Goal: Information Seeking & Learning: Learn about a topic

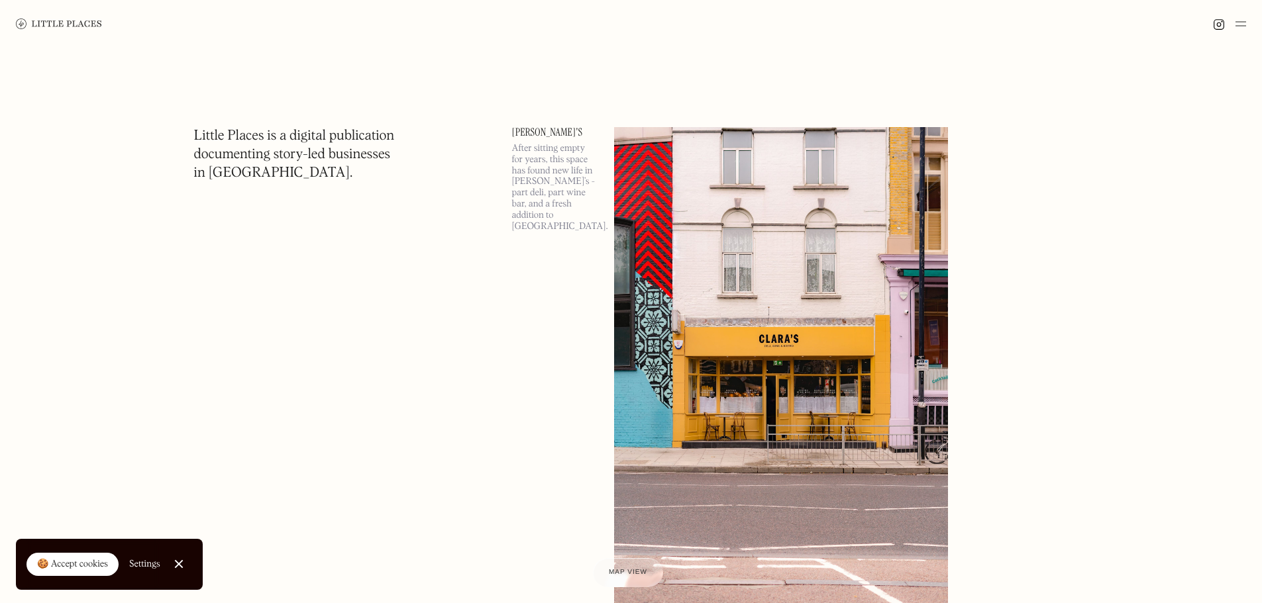
click at [67, 17] on link at bounding box center [59, 24] width 86 height 48
click at [1237, 21] on img at bounding box center [1240, 24] width 11 height 16
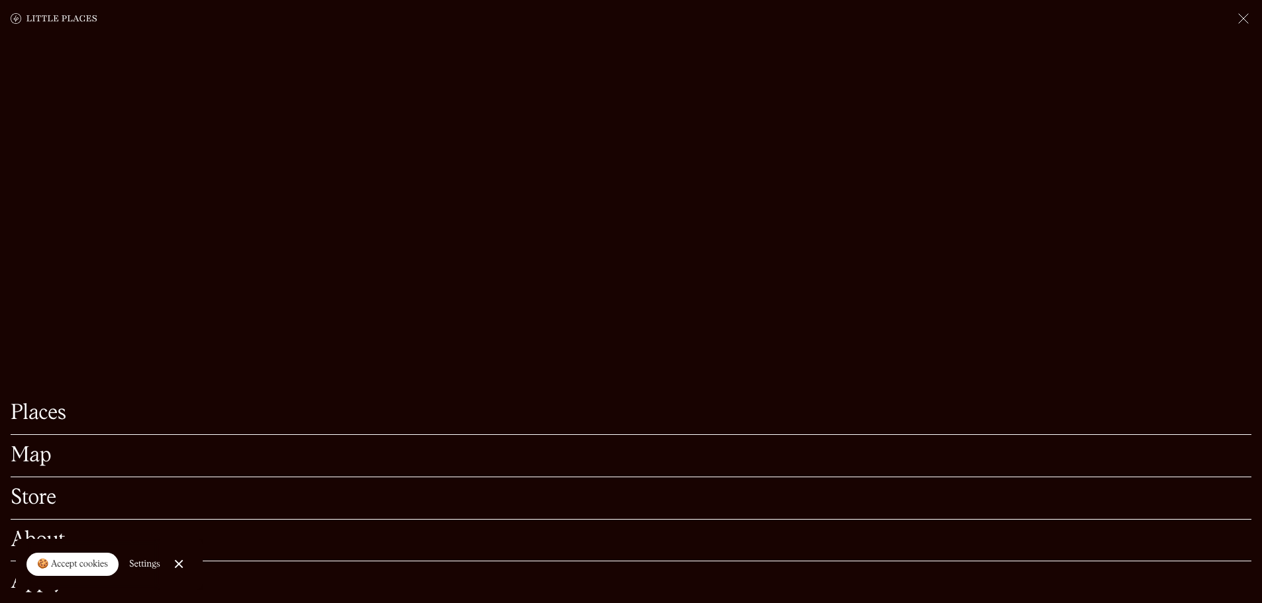
click at [45, 403] on link "Places" at bounding box center [631, 413] width 1241 height 21
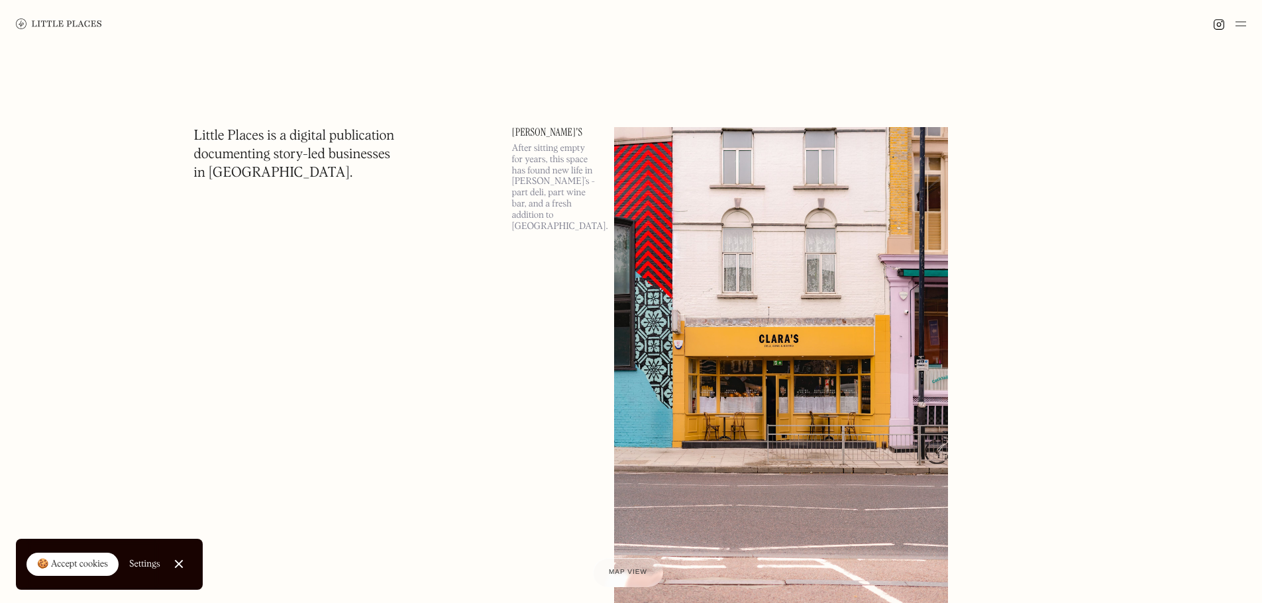
click at [1243, 24] on img at bounding box center [1240, 24] width 11 height 16
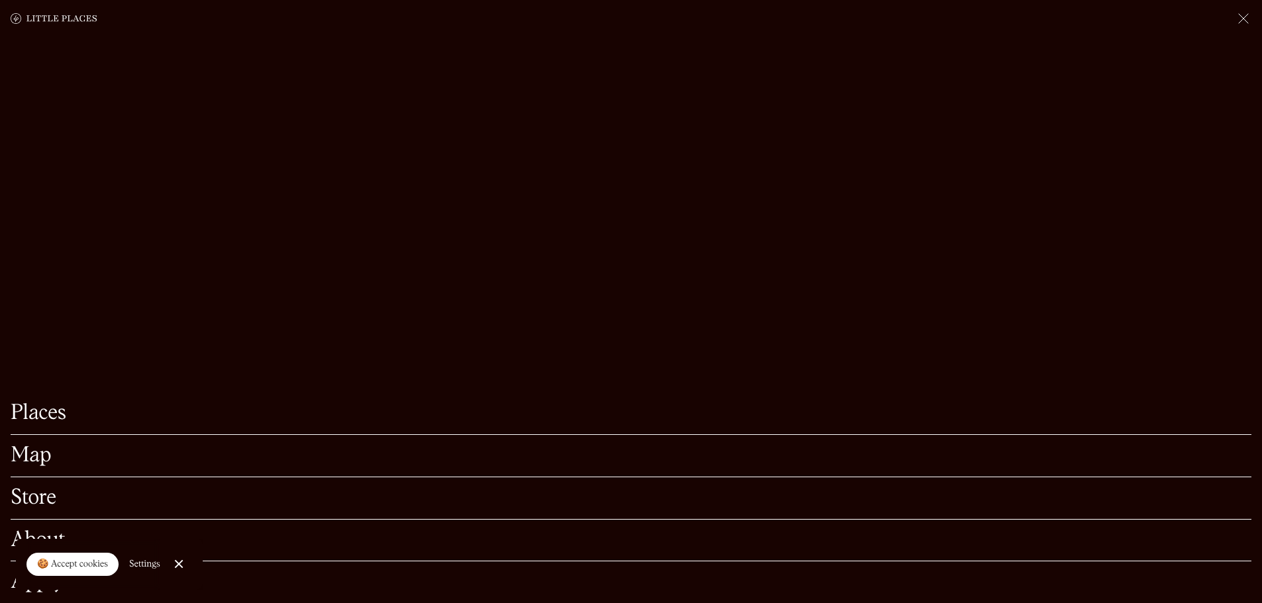
click at [28, 446] on link "Map" at bounding box center [631, 456] width 1241 height 21
click at [1237, 20] on img at bounding box center [1243, 19] width 16 height 16
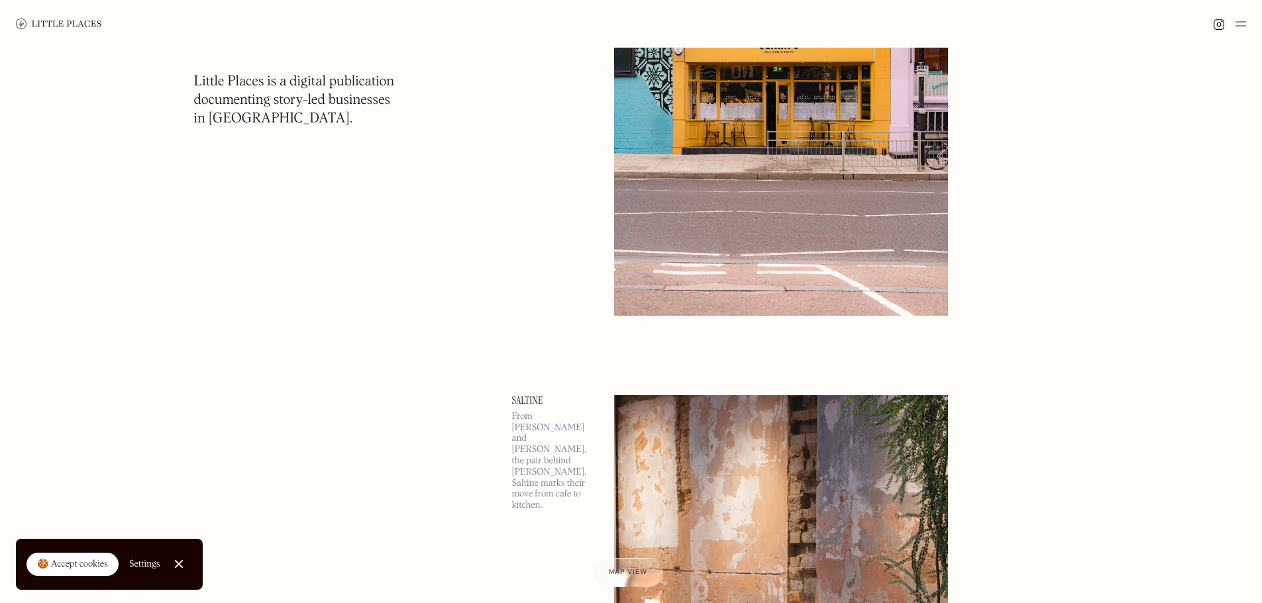
scroll to position [132, 0]
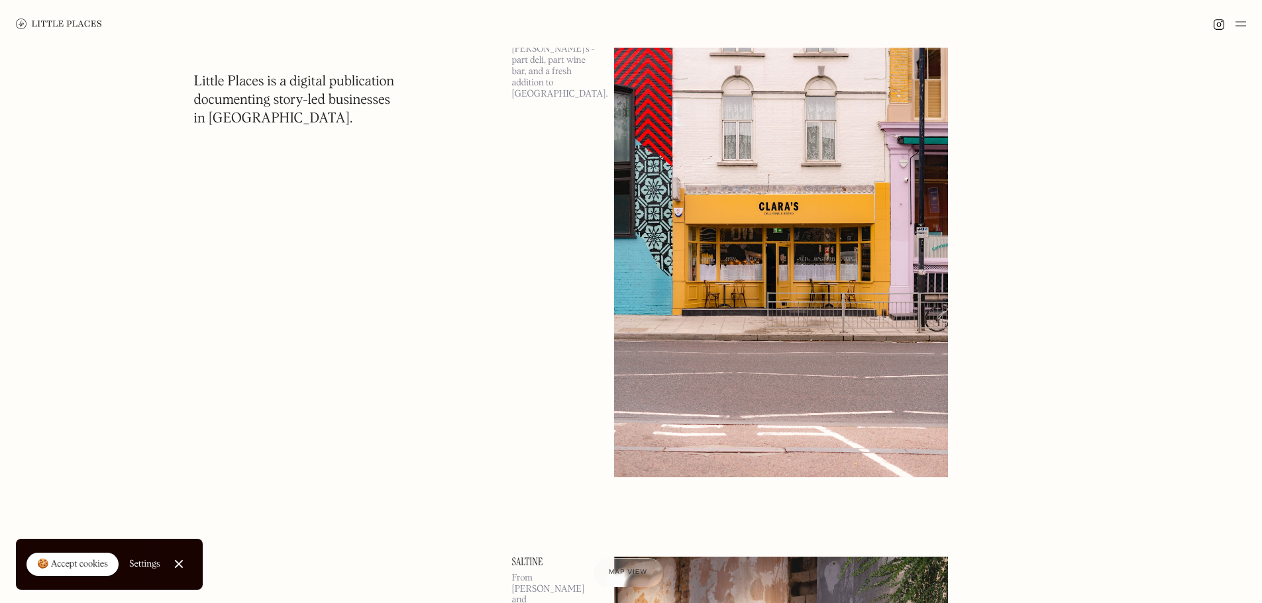
click at [1245, 26] on img at bounding box center [1240, 24] width 11 height 16
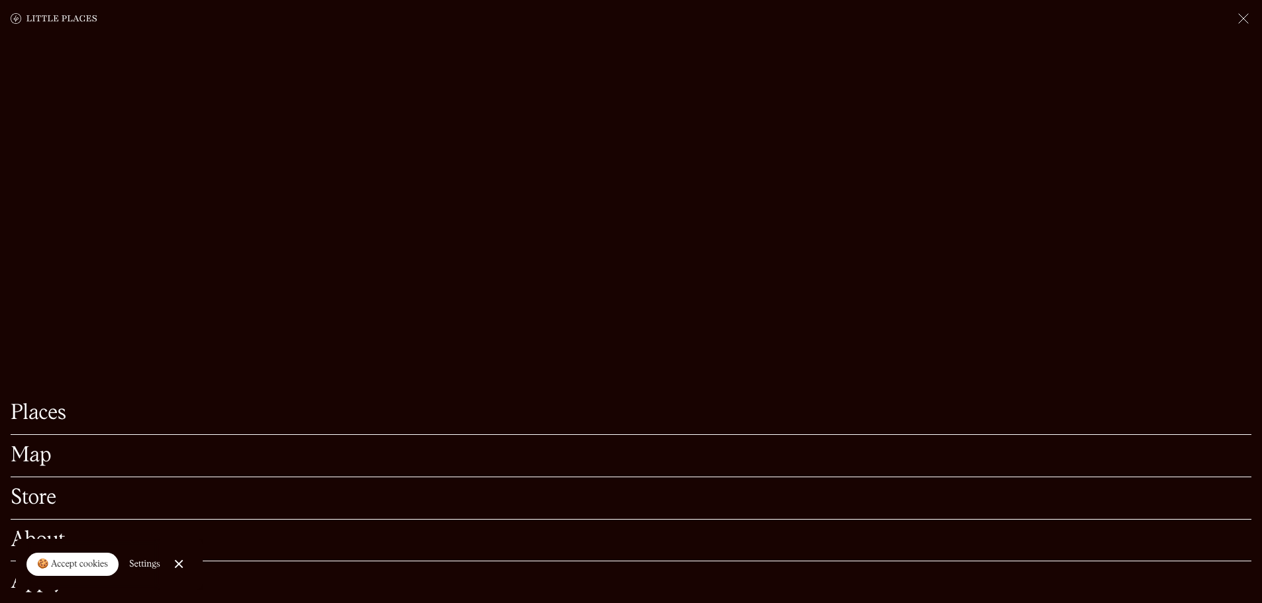
click at [42, 446] on link "Map" at bounding box center [631, 456] width 1241 height 21
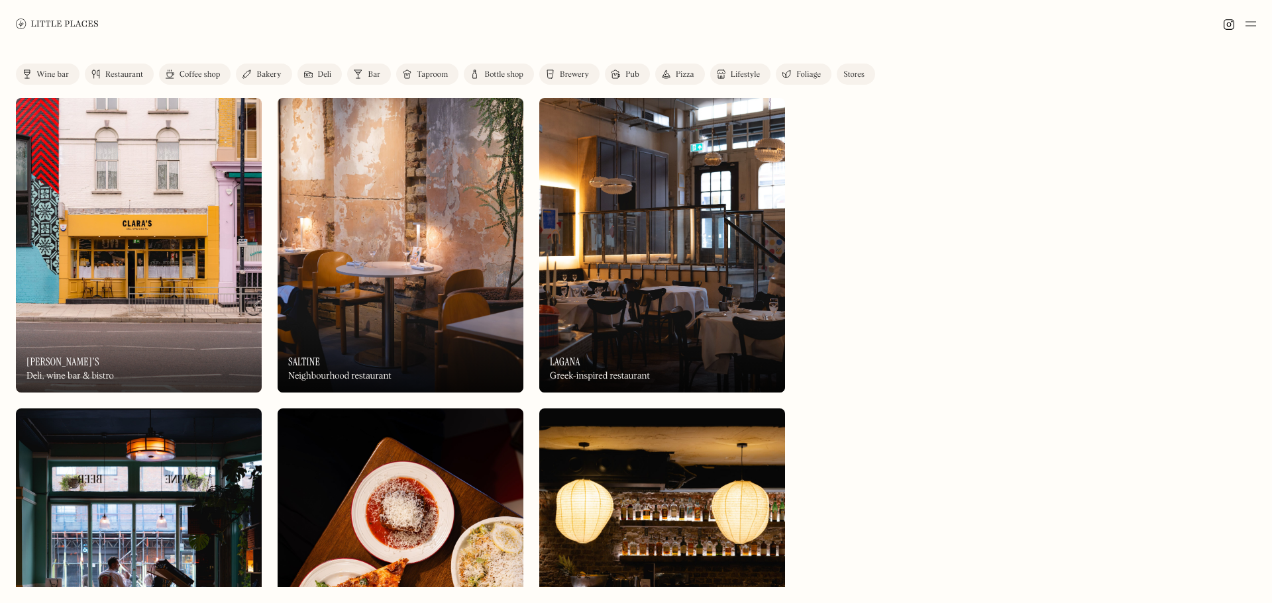
click at [176, 566] on img at bounding box center [139, 556] width 246 height 295
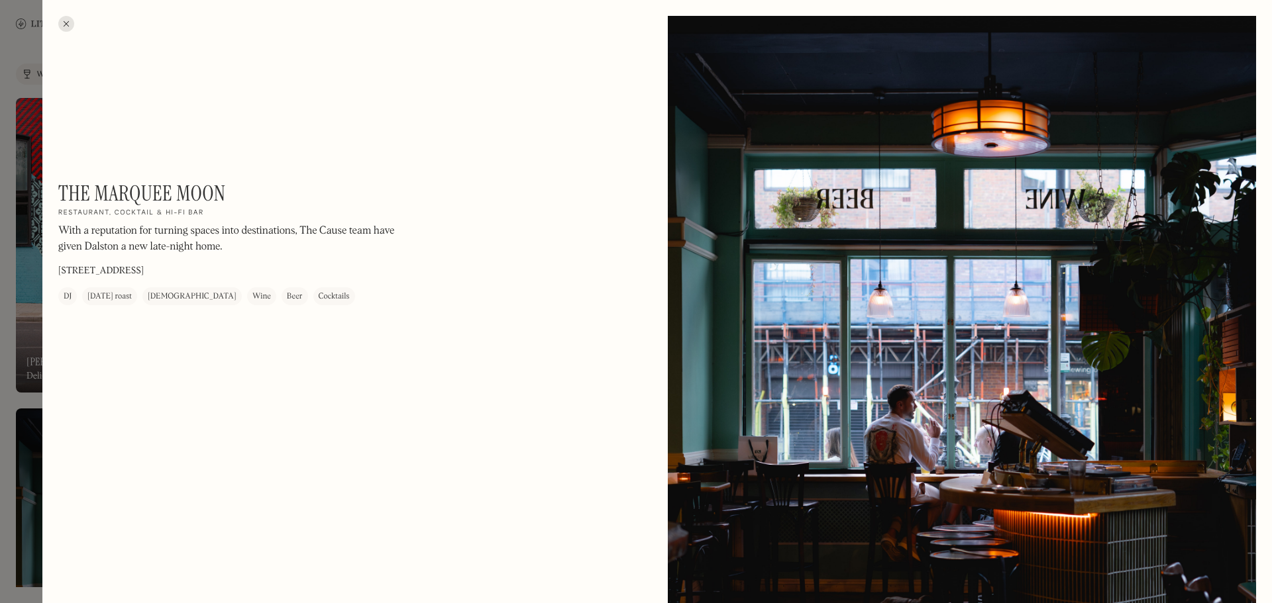
click at [1, 378] on div at bounding box center [636, 301] width 1272 height 603
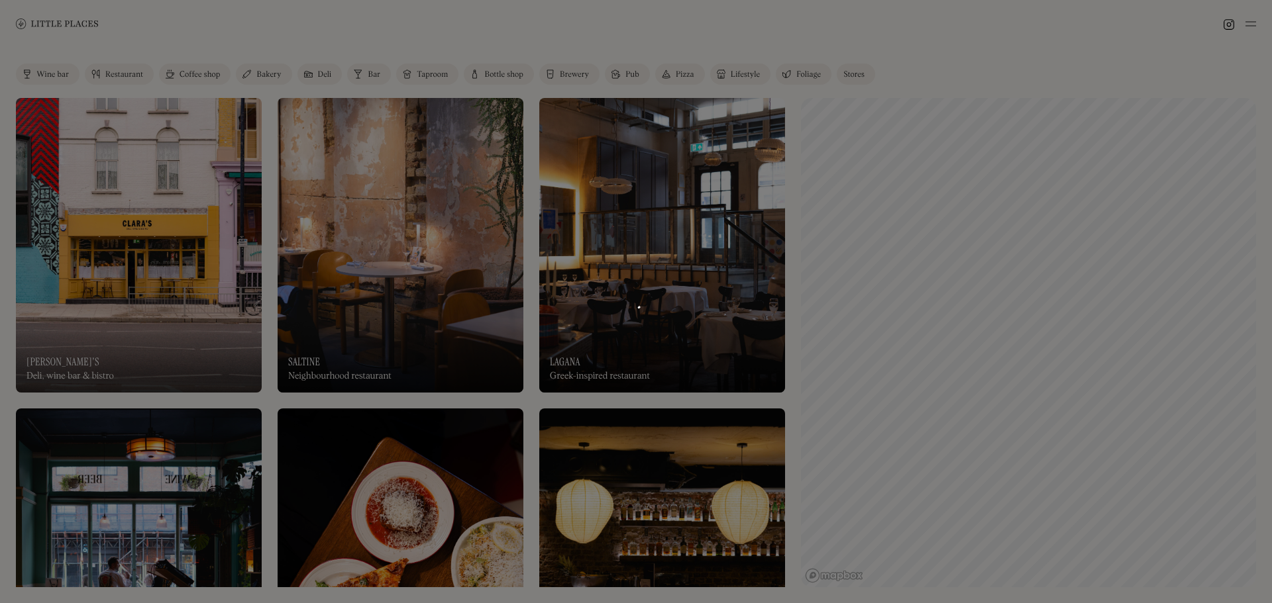
click at [9, 382] on div at bounding box center [636, 301] width 1272 height 603
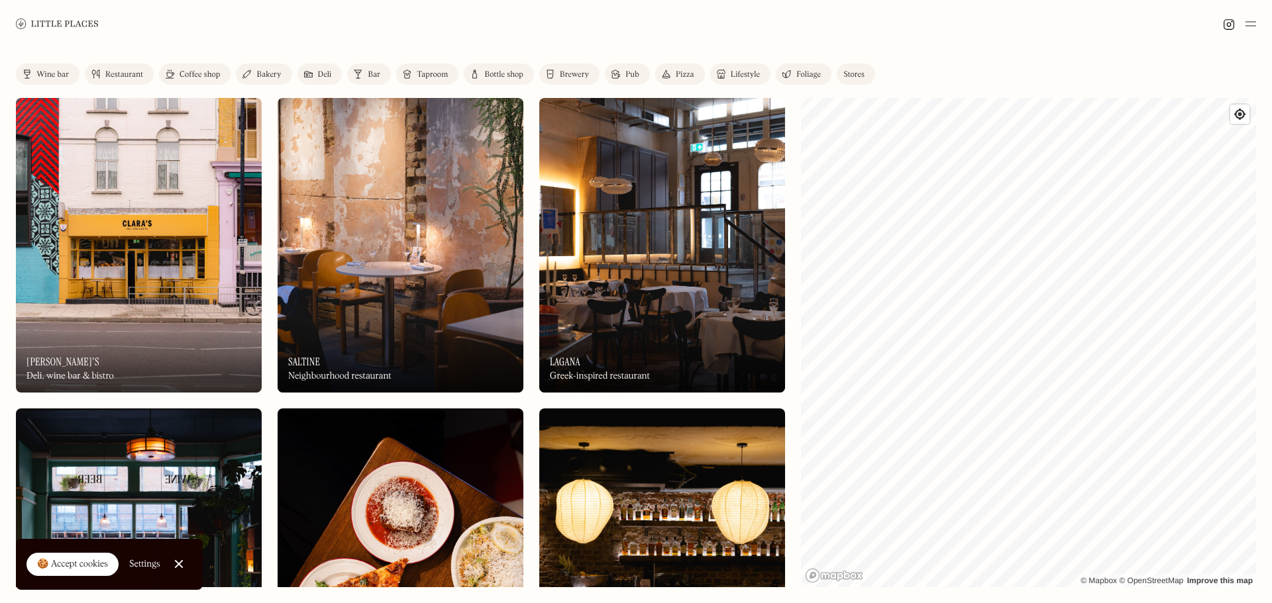
click at [172, 230] on img at bounding box center [139, 245] width 246 height 295
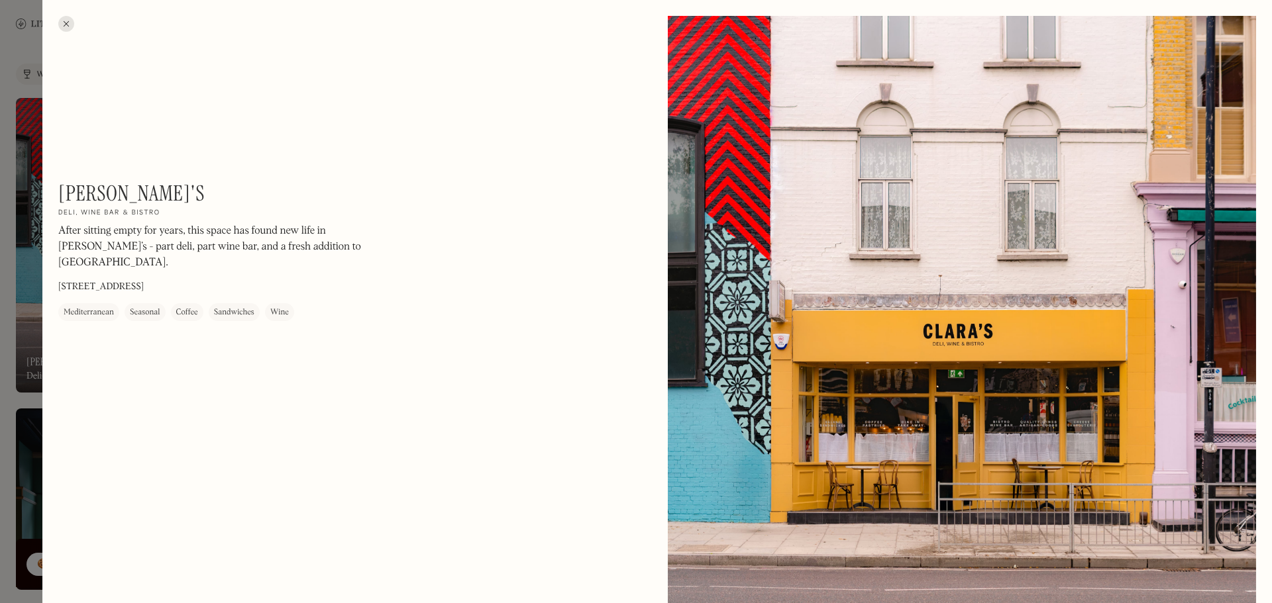
click at [69, 25] on div at bounding box center [66, 24] width 16 height 16
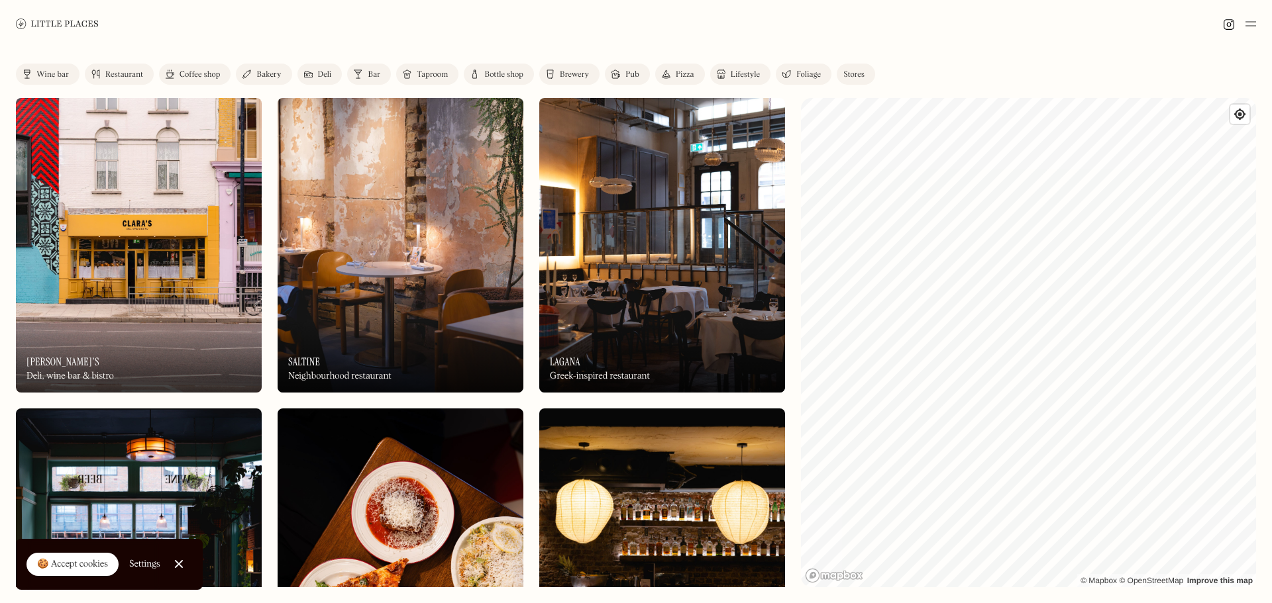
click at [431, 268] on img at bounding box center [401, 245] width 246 height 295
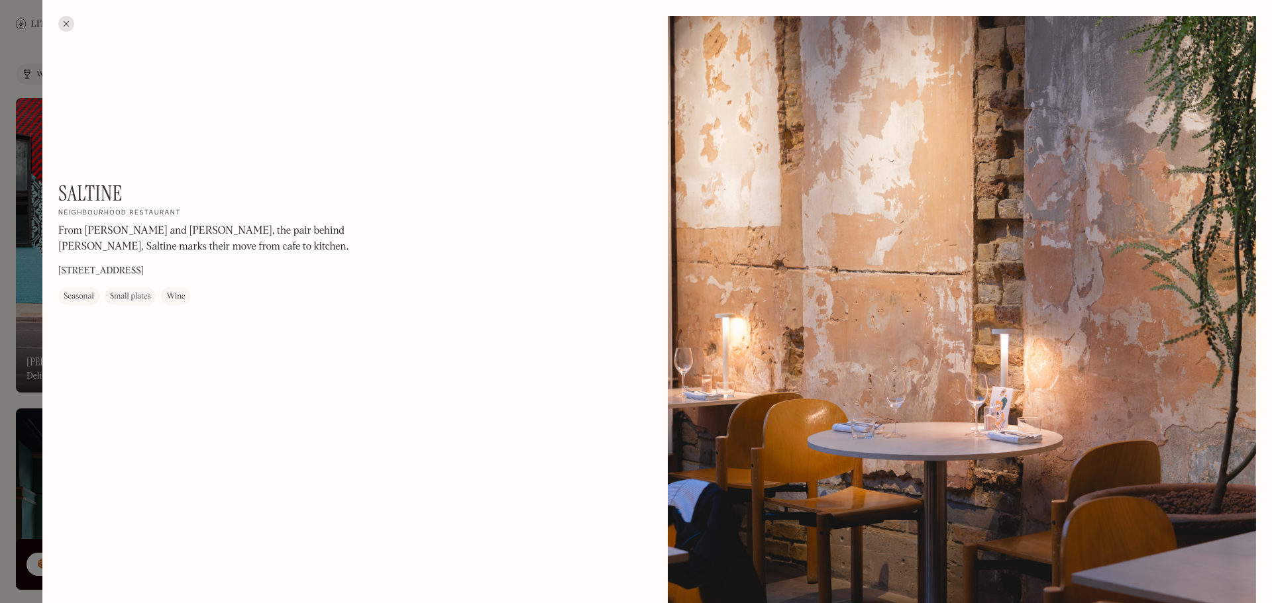
click at [66, 25] on div at bounding box center [66, 24] width 16 height 16
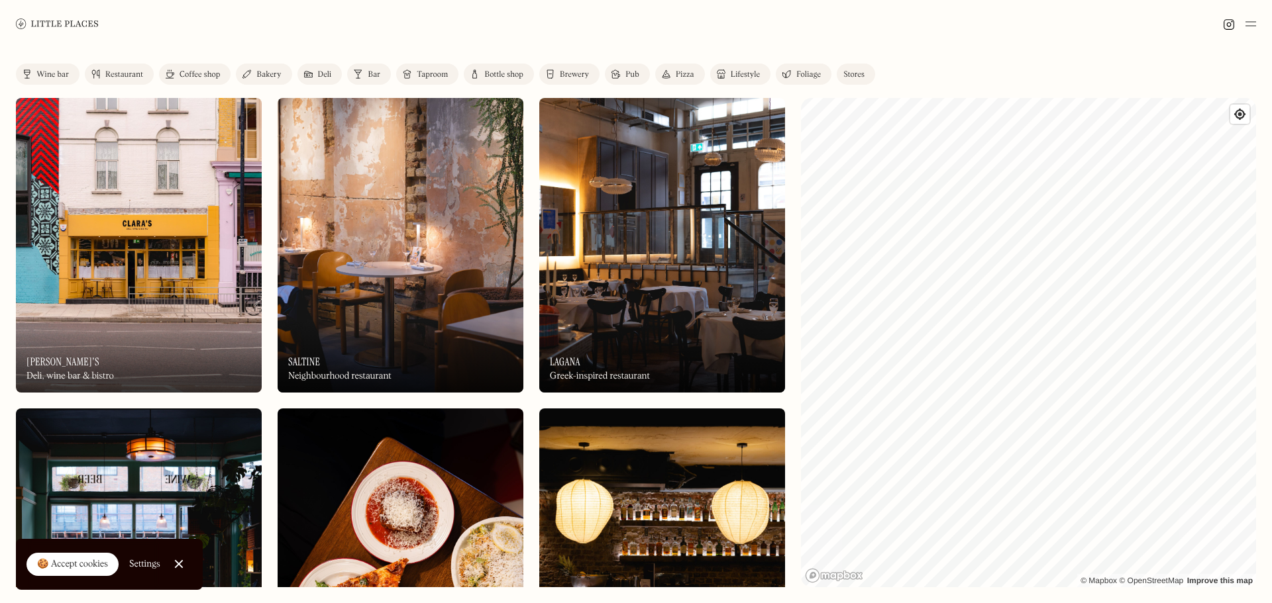
click at [656, 241] on img at bounding box center [662, 245] width 246 height 295
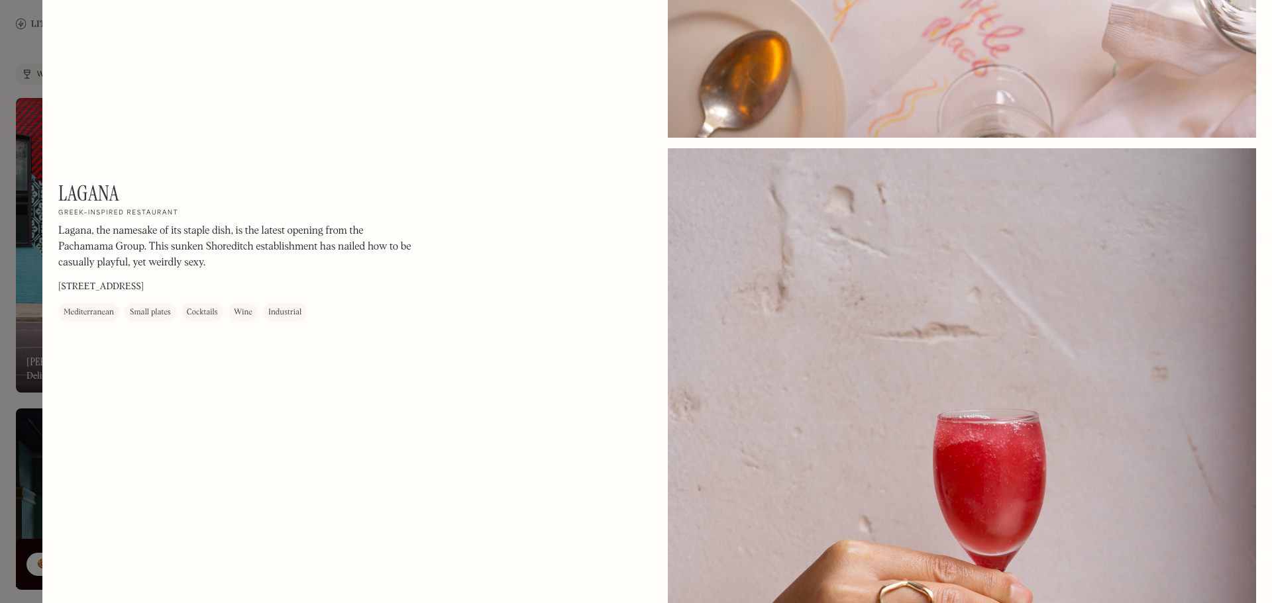
scroll to position [2008, 0]
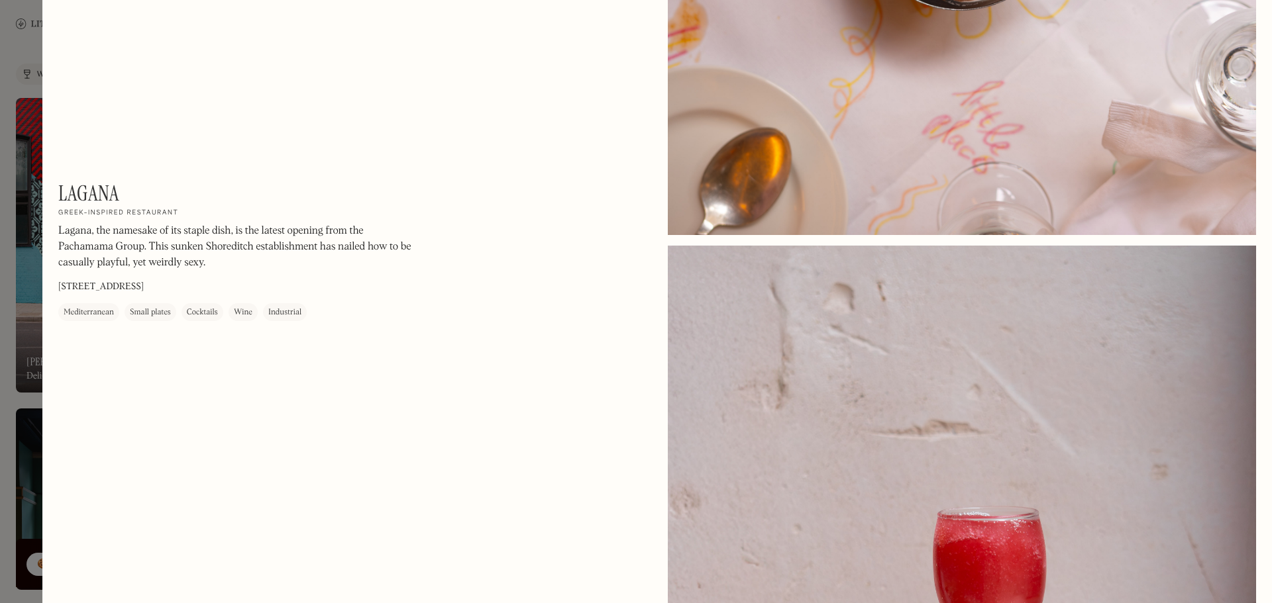
click at [32, 215] on div at bounding box center [636, 301] width 1272 height 603
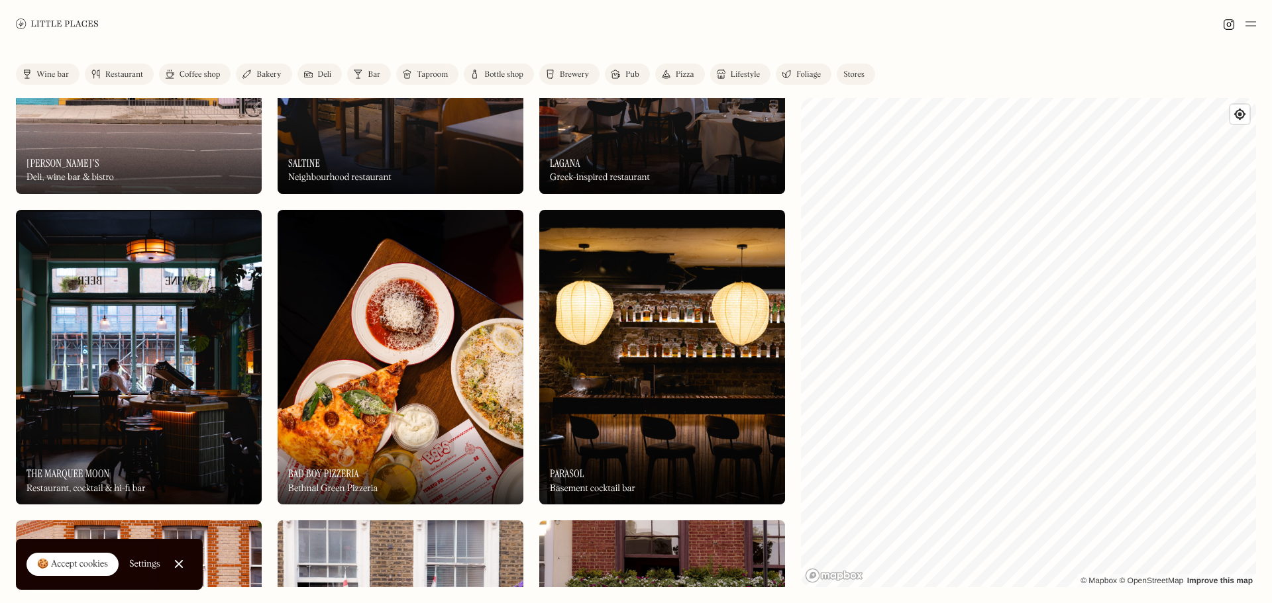
scroll to position [265, 0]
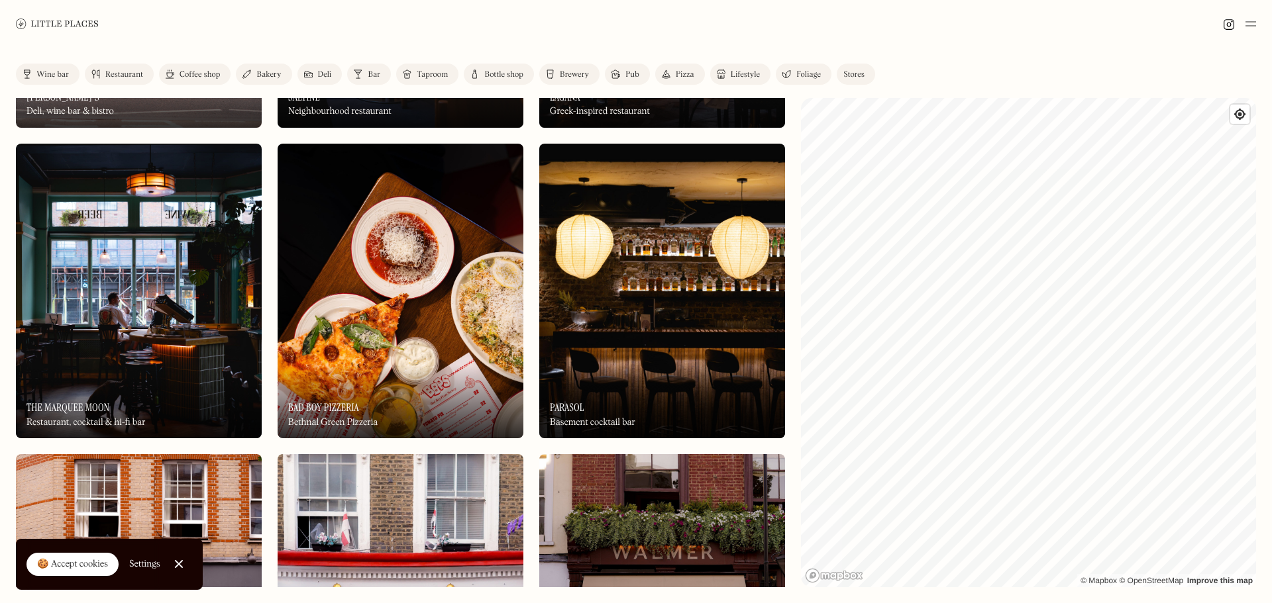
click at [169, 359] on img at bounding box center [139, 291] width 246 height 295
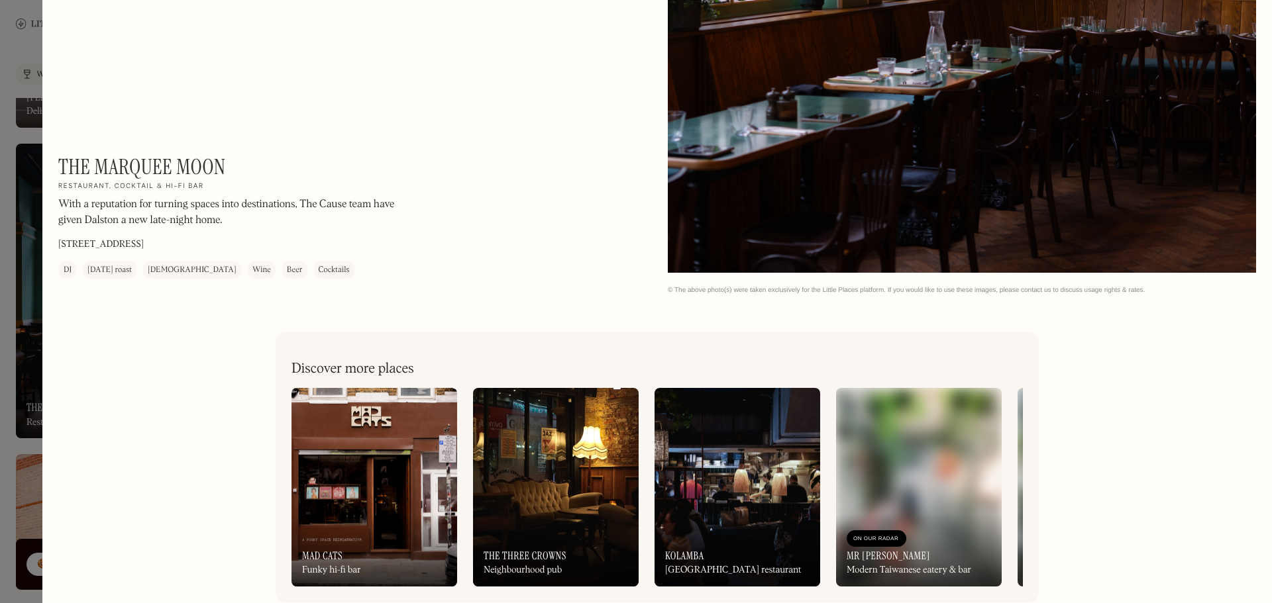
scroll to position [2736, 0]
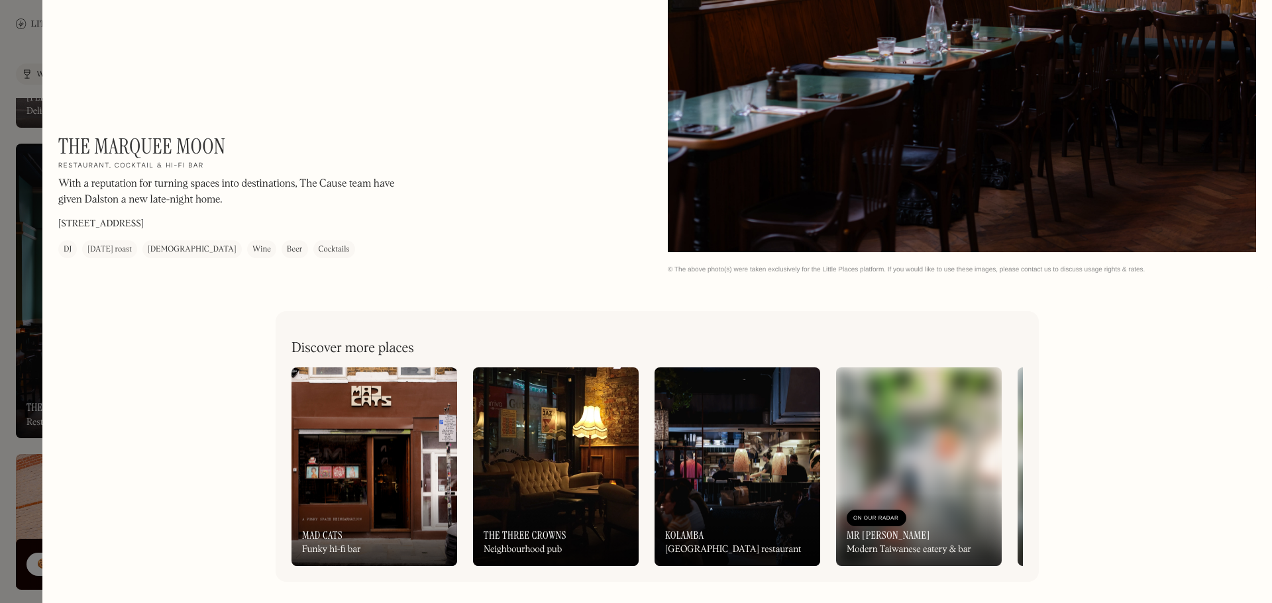
click at [23, 264] on div at bounding box center [636, 301] width 1272 height 603
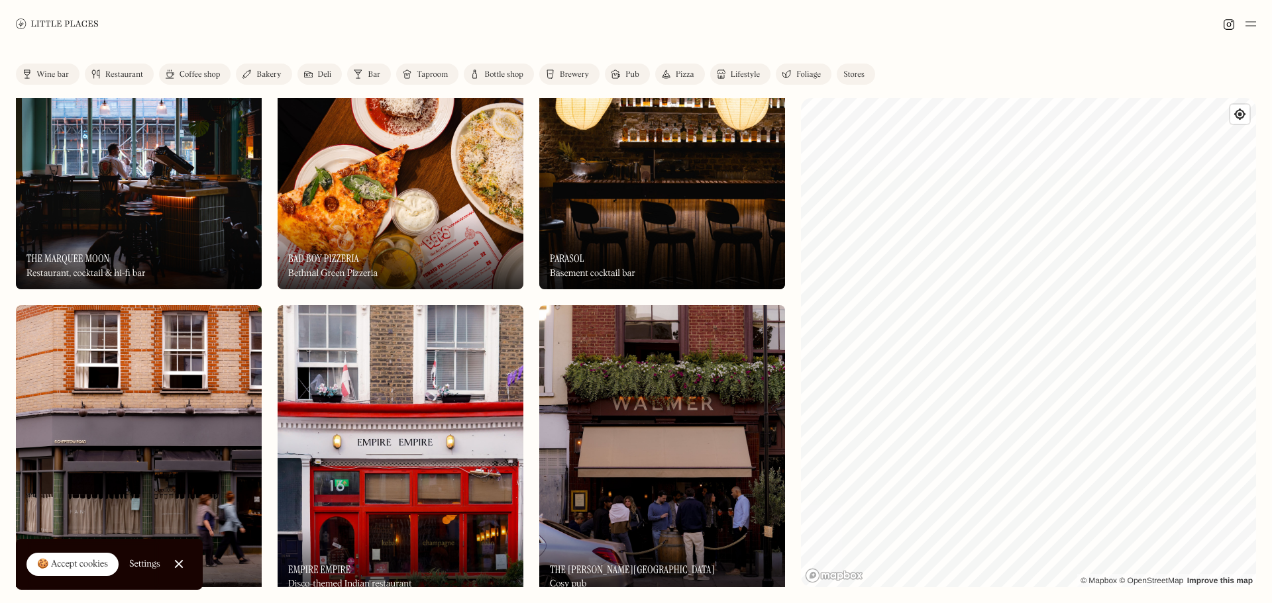
scroll to position [331, 0]
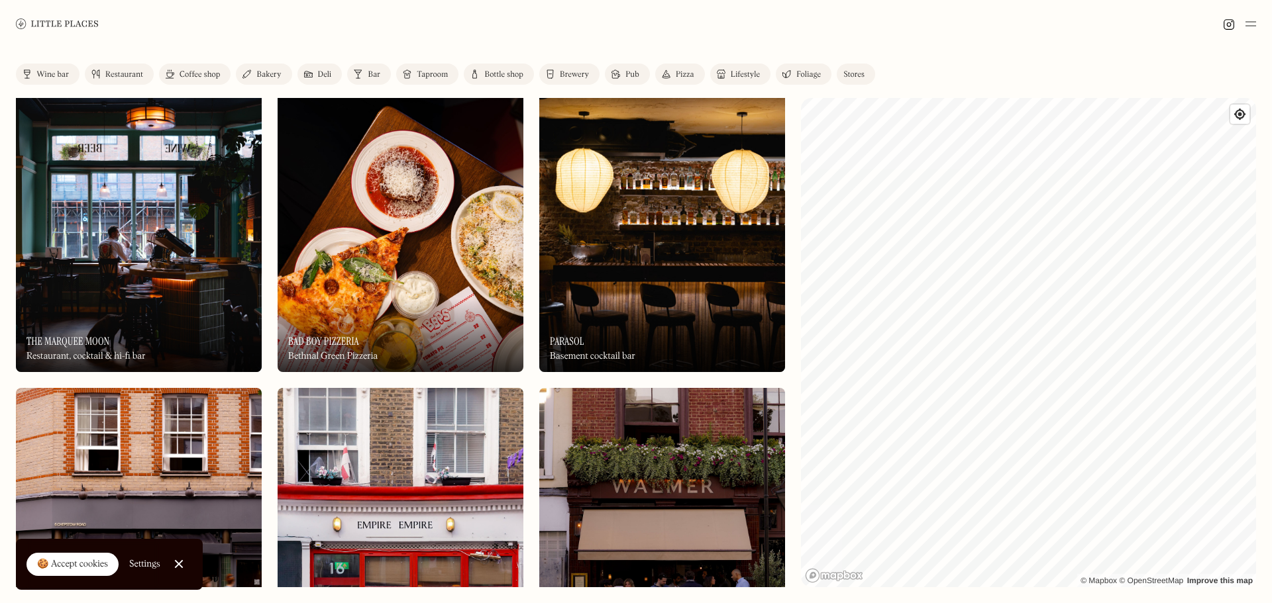
click at [644, 253] on img at bounding box center [662, 224] width 246 height 295
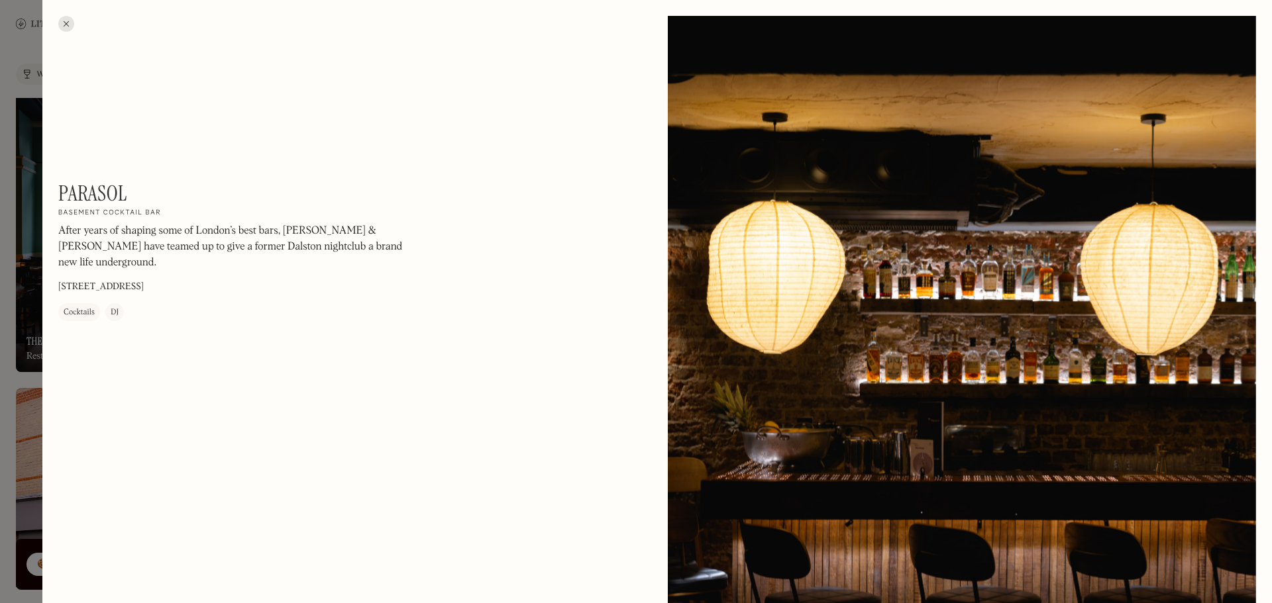
click at [64, 25] on div at bounding box center [66, 24] width 16 height 16
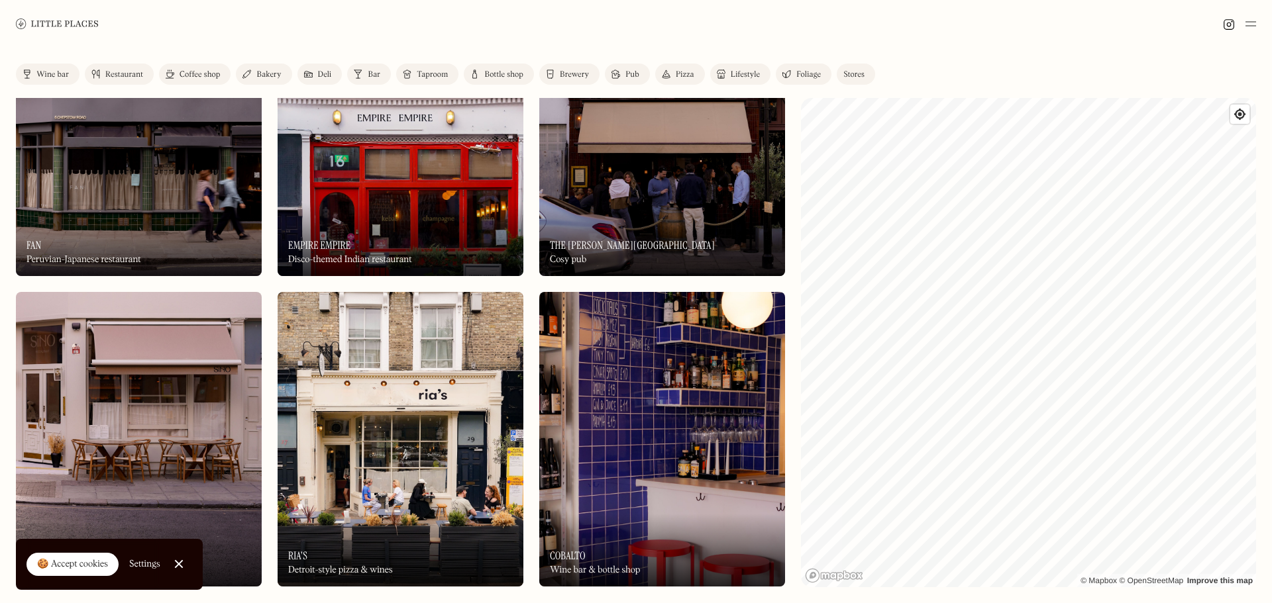
scroll to position [662, 0]
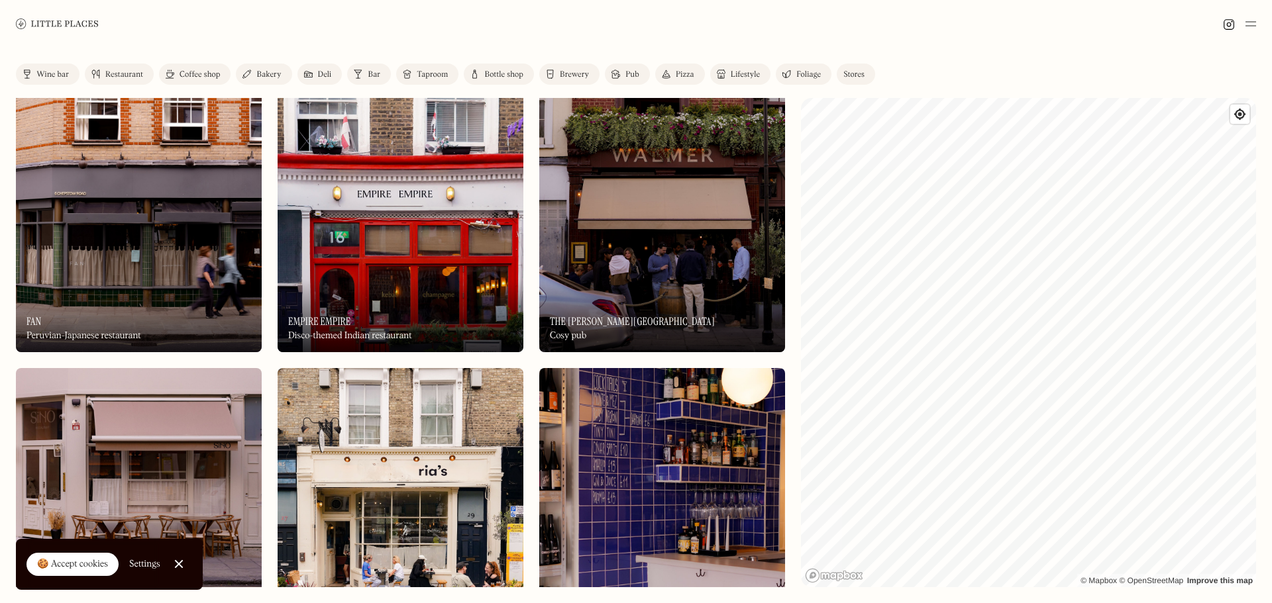
click at [121, 253] on img at bounding box center [139, 204] width 246 height 295
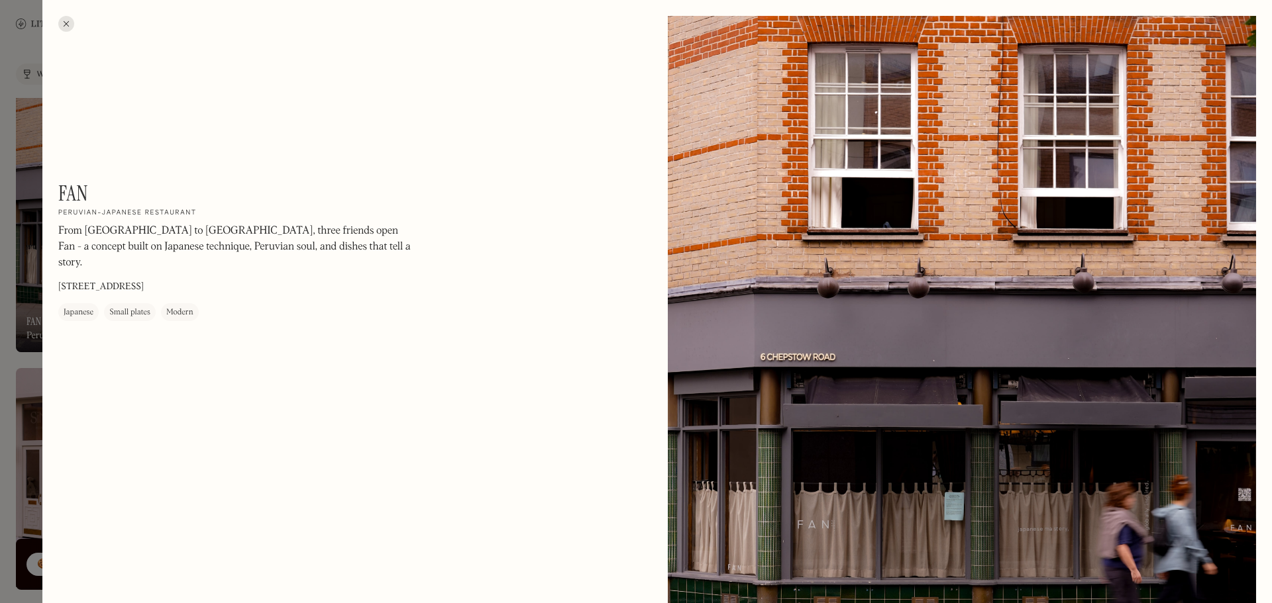
click at [61, 27] on div at bounding box center [66, 24] width 16 height 16
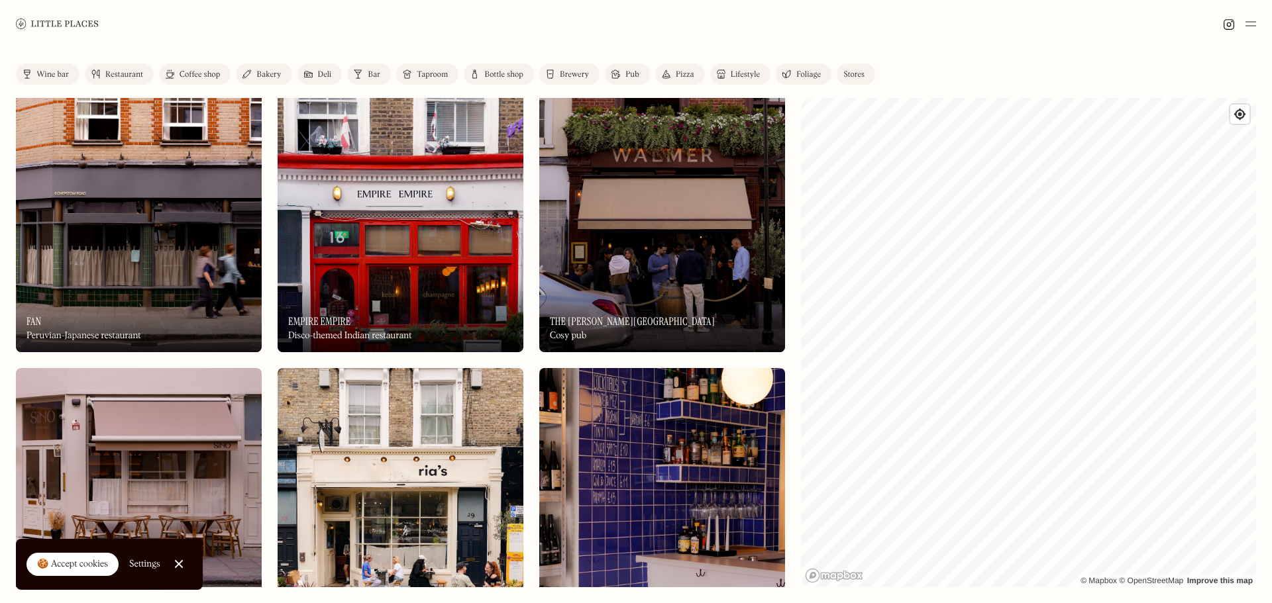
click at [143, 236] on img at bounding box center [139, 204] width 246 height 295
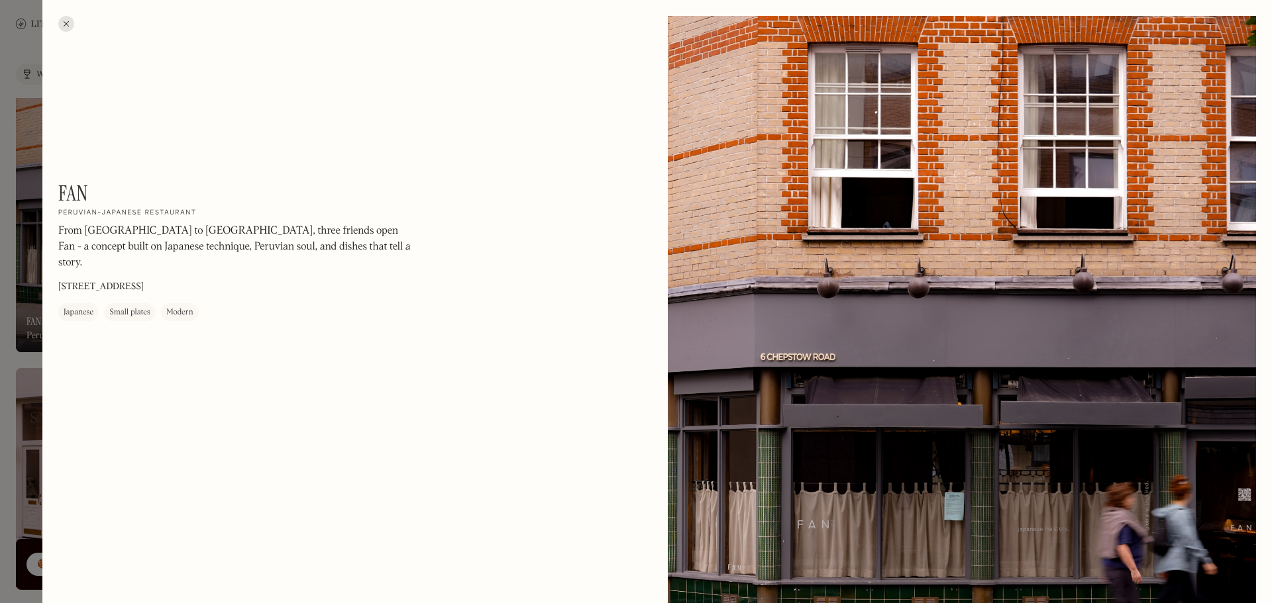
click at [18, 58] on div at bounding box center [636, 301] width 1272 height 603
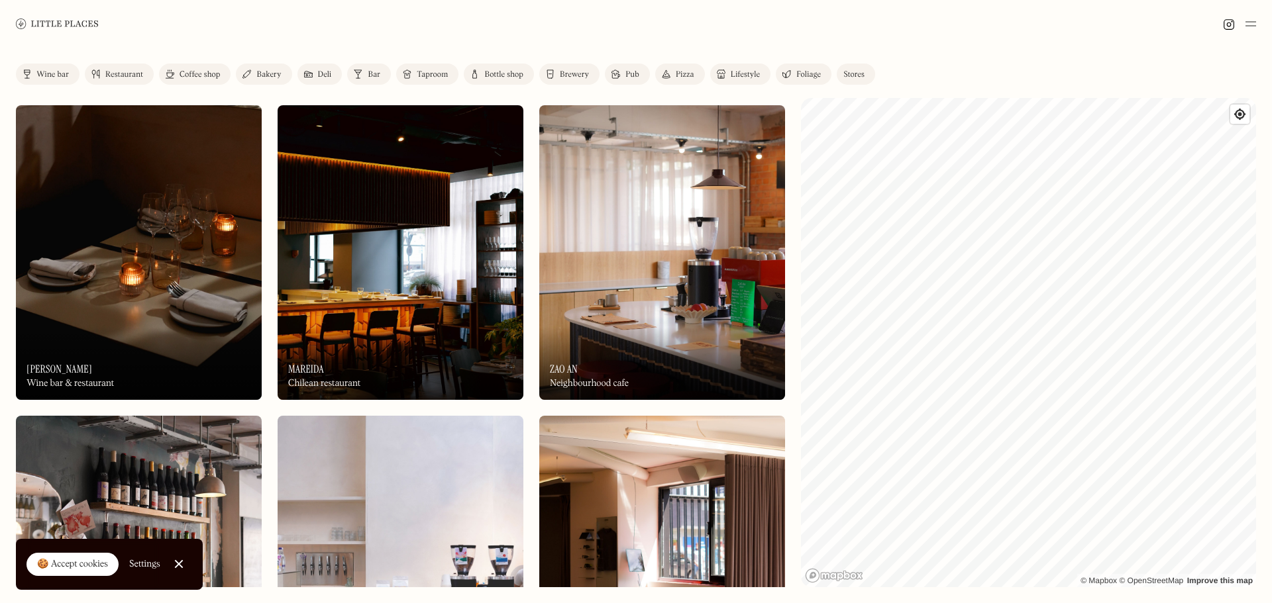
scroll to position [1523, 0]
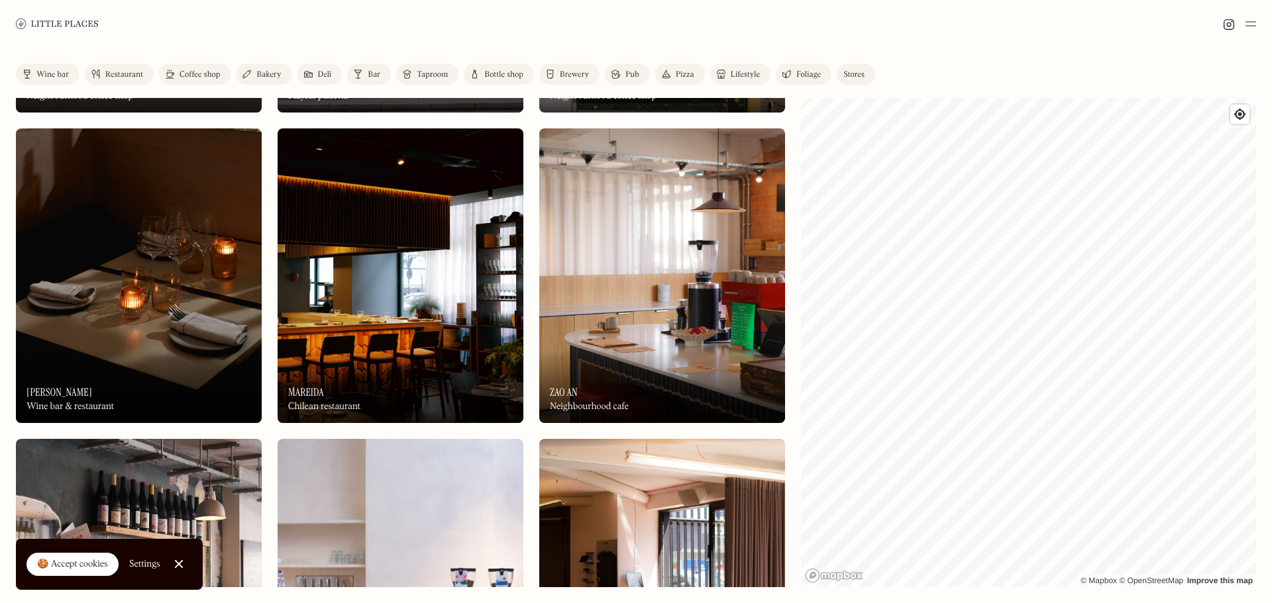
click at [627, 253] on img at bounding box center [662, 275] width 246 height 295
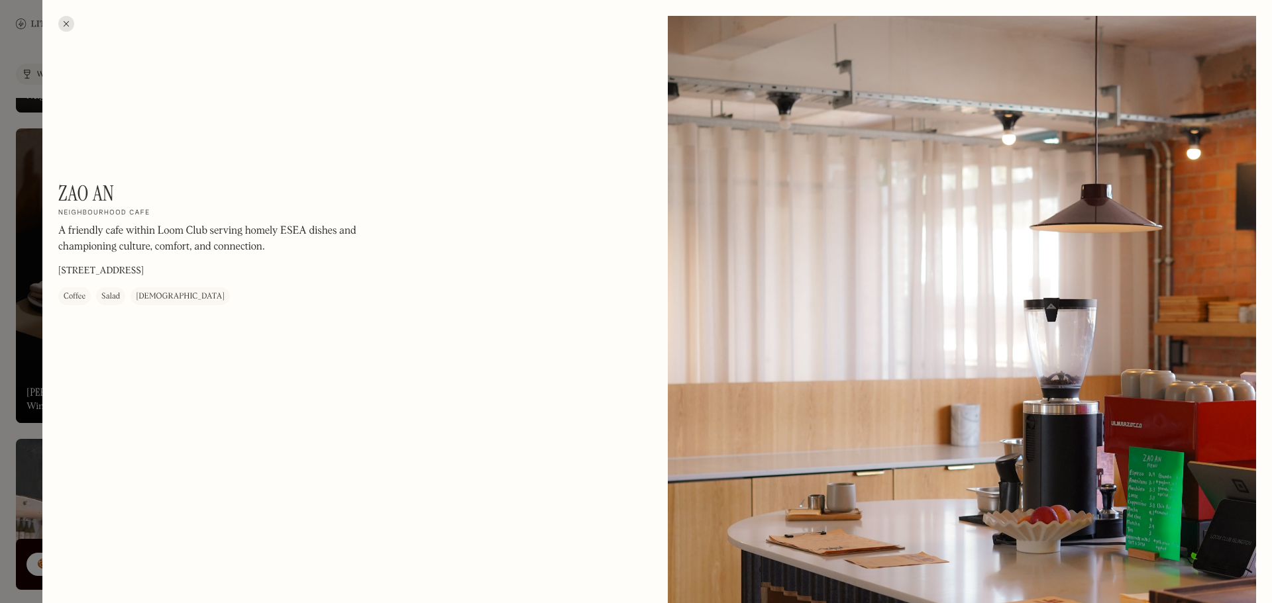
click at [65, 24] on div at bounding box center [66, 24] width 16 height 16
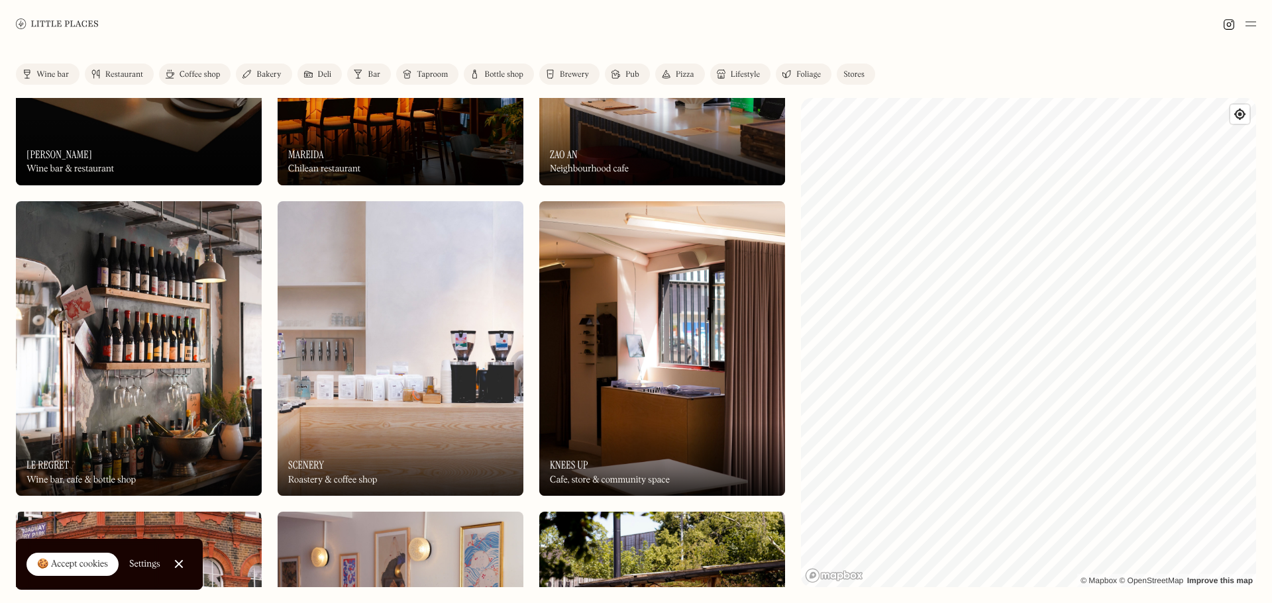
scroll to position [1855, 0]
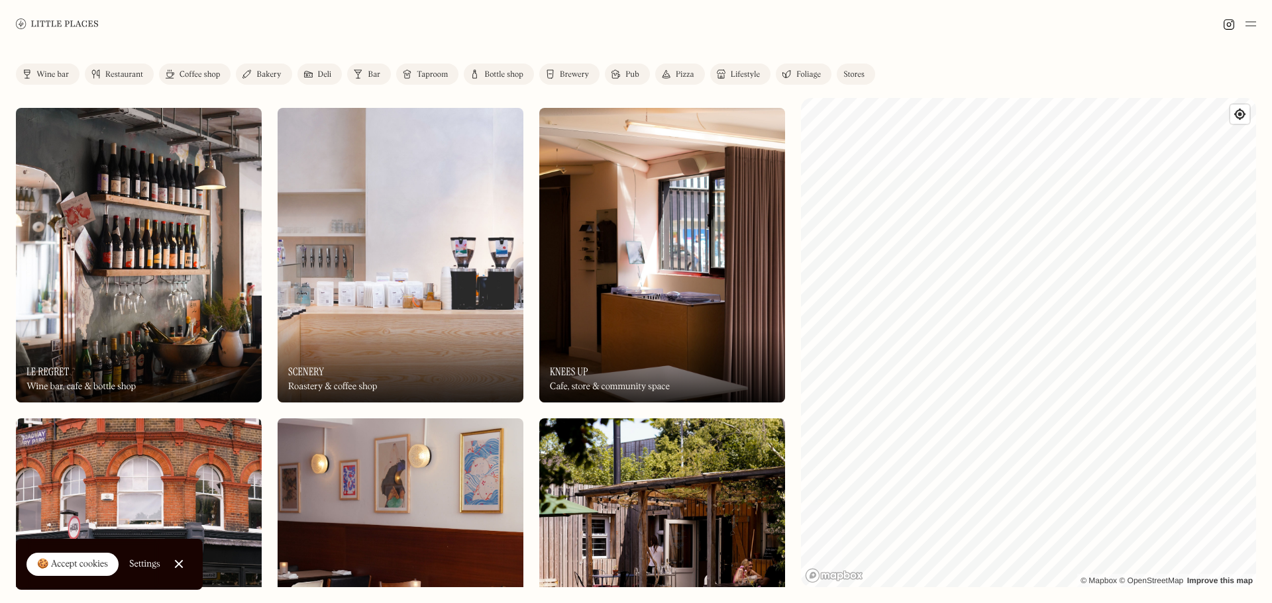
click at [617, 232] on img at bounding box center [662, 255] width 246 height 295
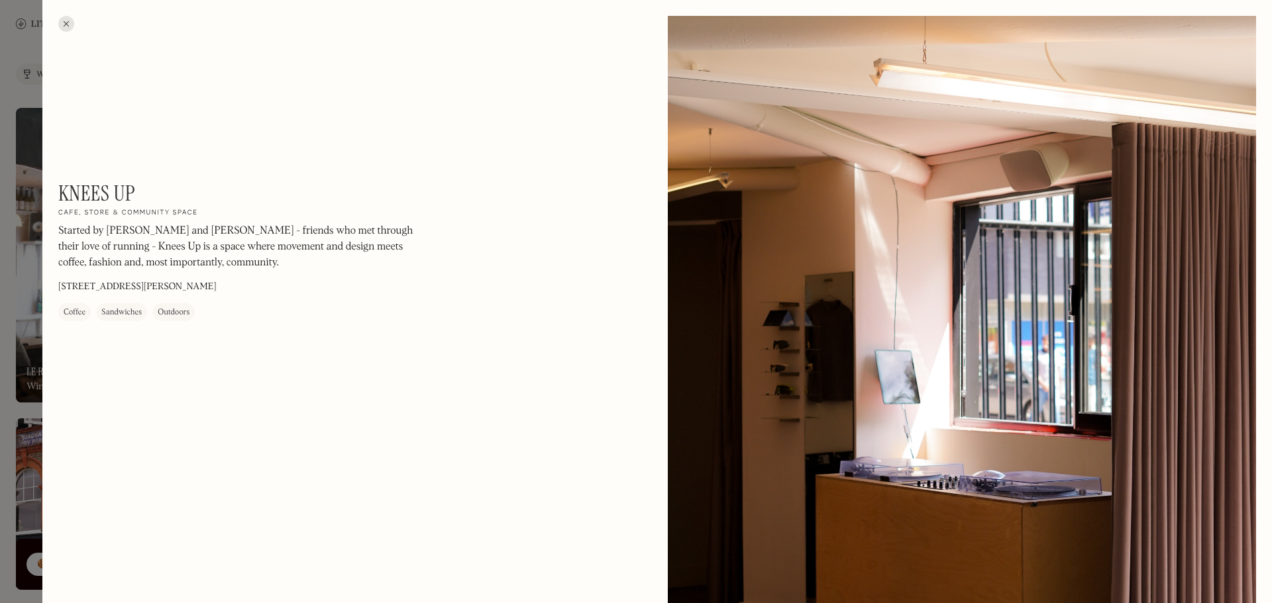
click at [70, 27] on div at bounding box center [66, 24] width 16 height 16
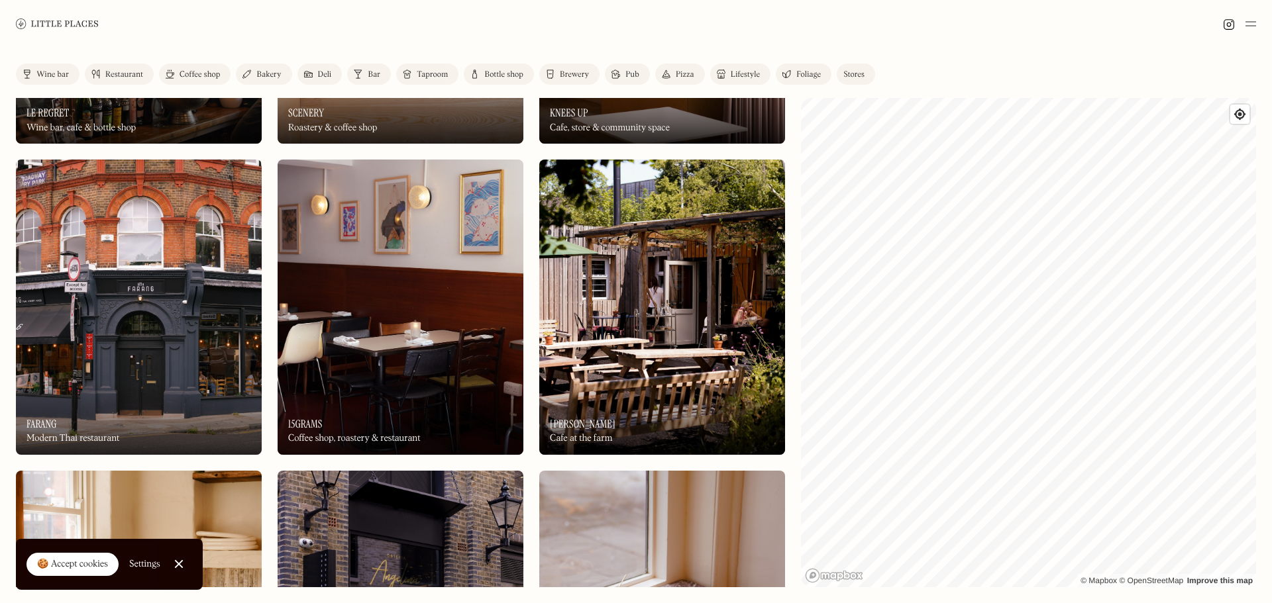
scroll to position [2186, 0]
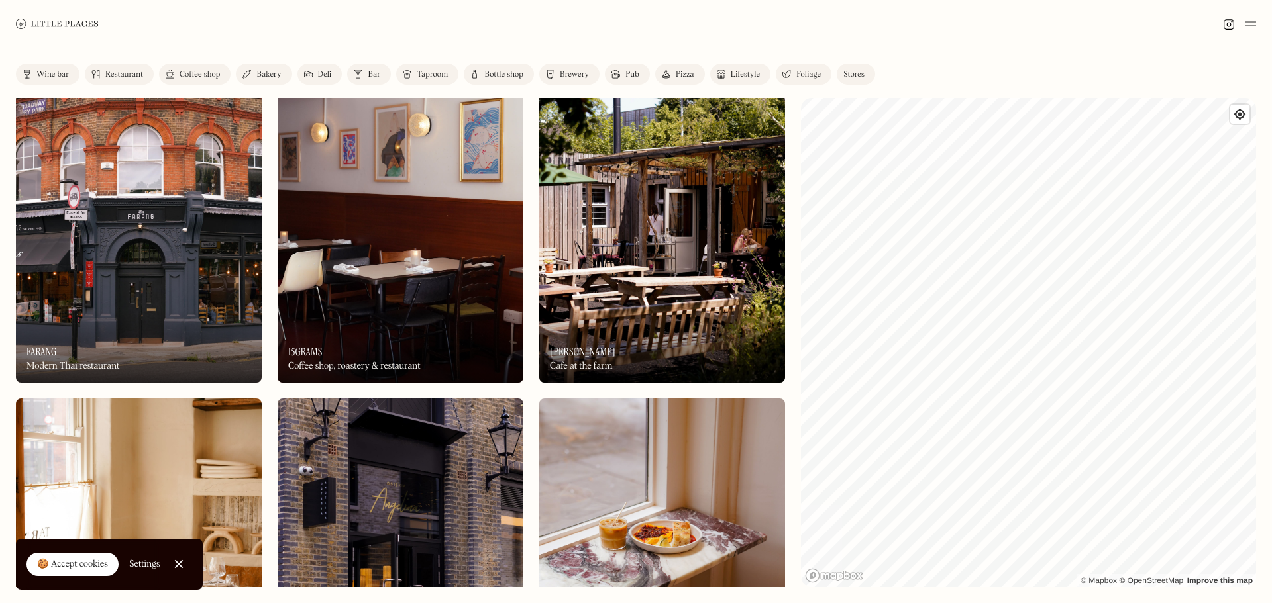
click at [150, 246] on img at bounding box center [139, 234] width 246 height 295
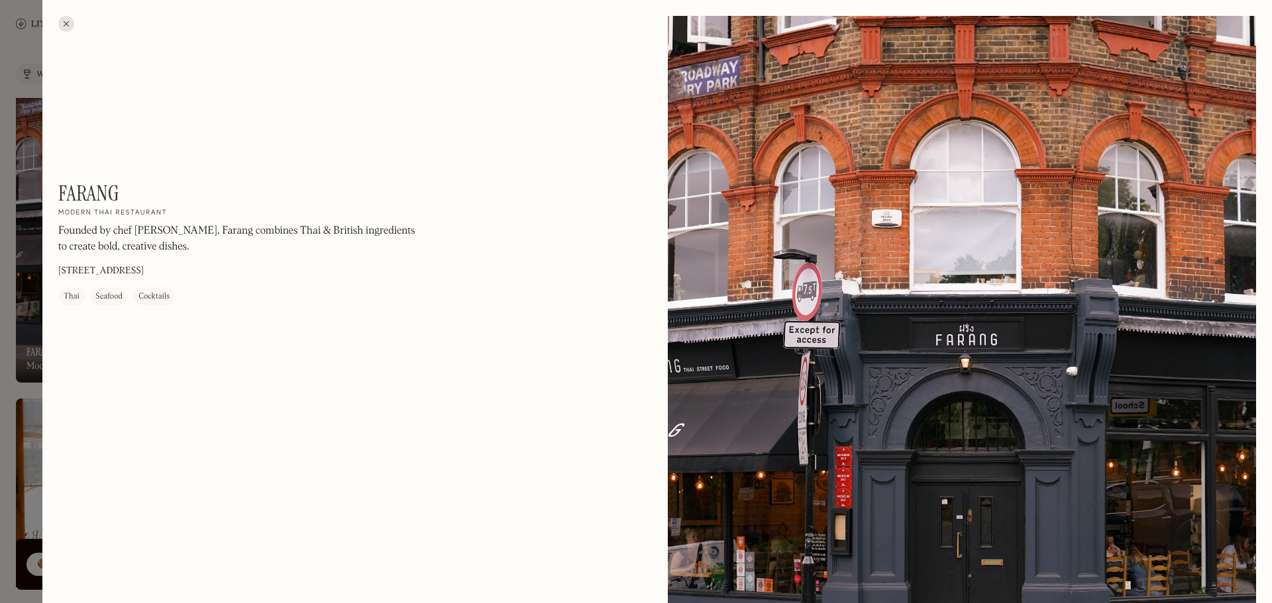
click at [66, 25] on div at bounding box center [66, 24] width 16 height 16
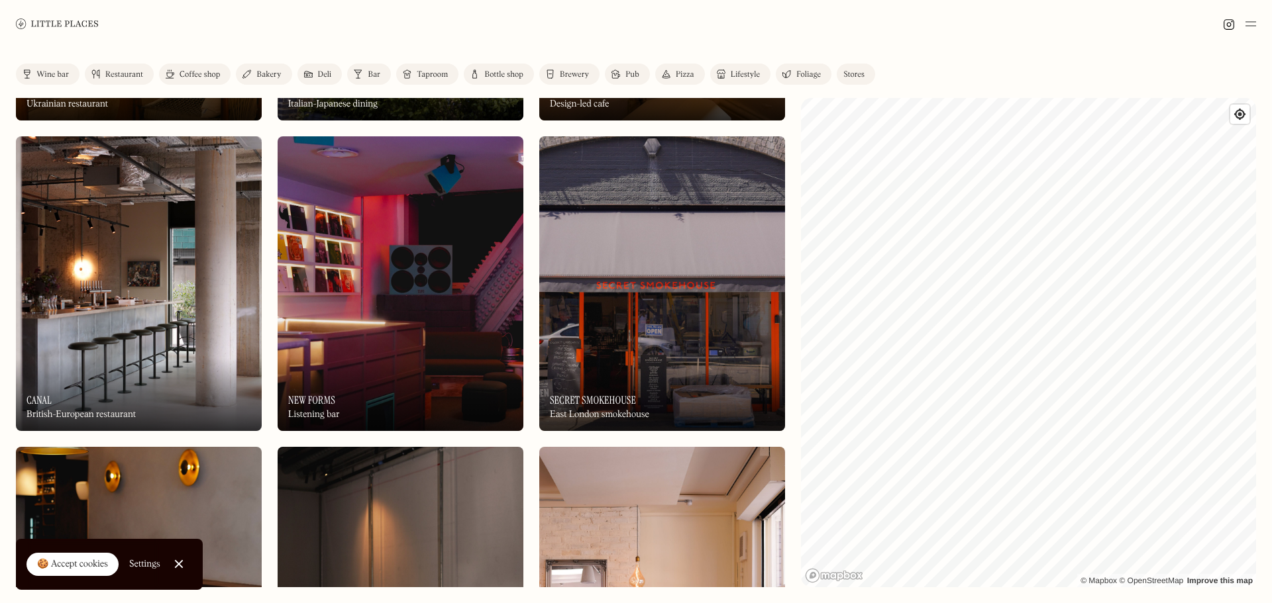
scroll to position [2782, 0]
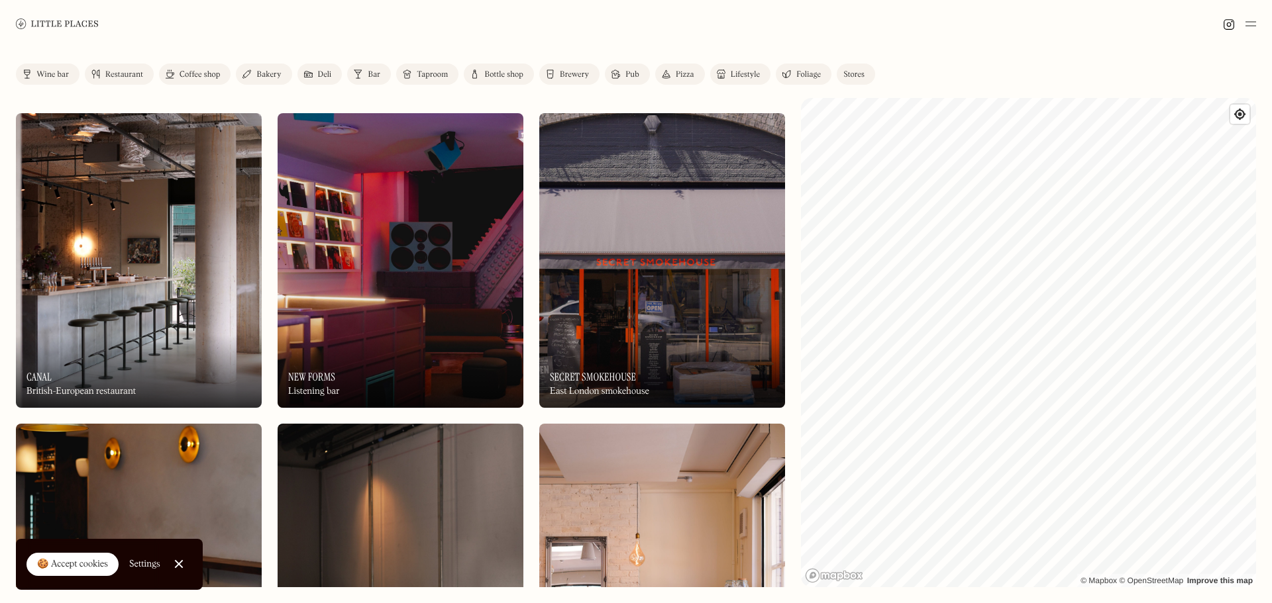
click at [647, 251] on img at bounding box center [662, 260] width 246 height 295
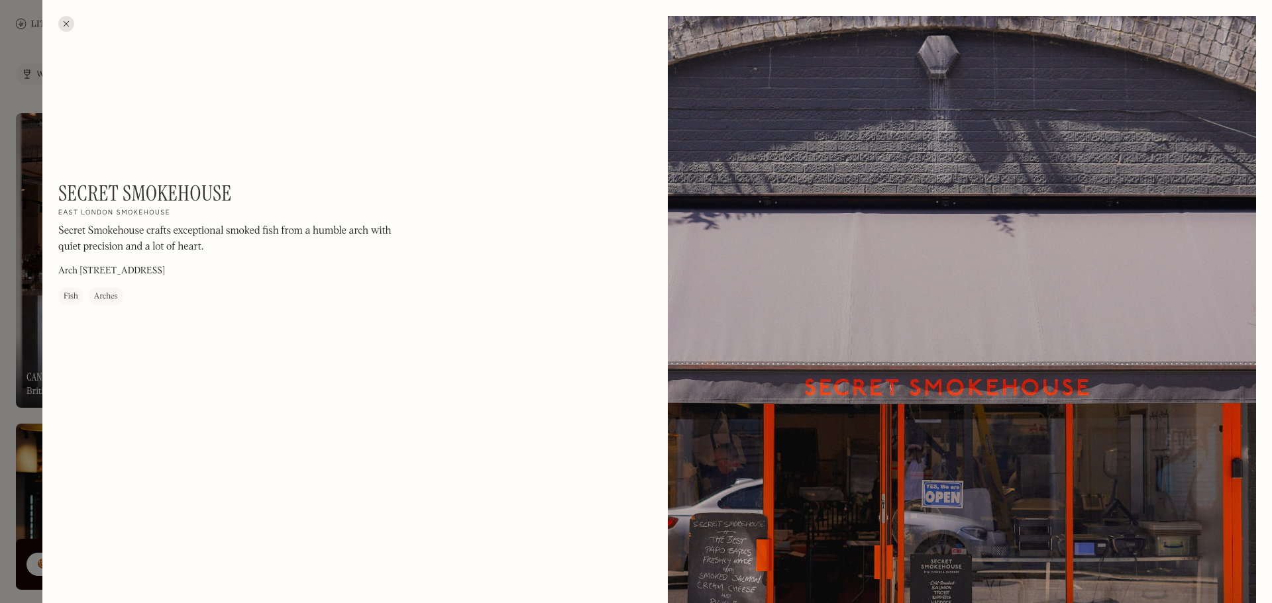
click at [69, 21] on div at bounding box center [66, 24] width 16 height 16
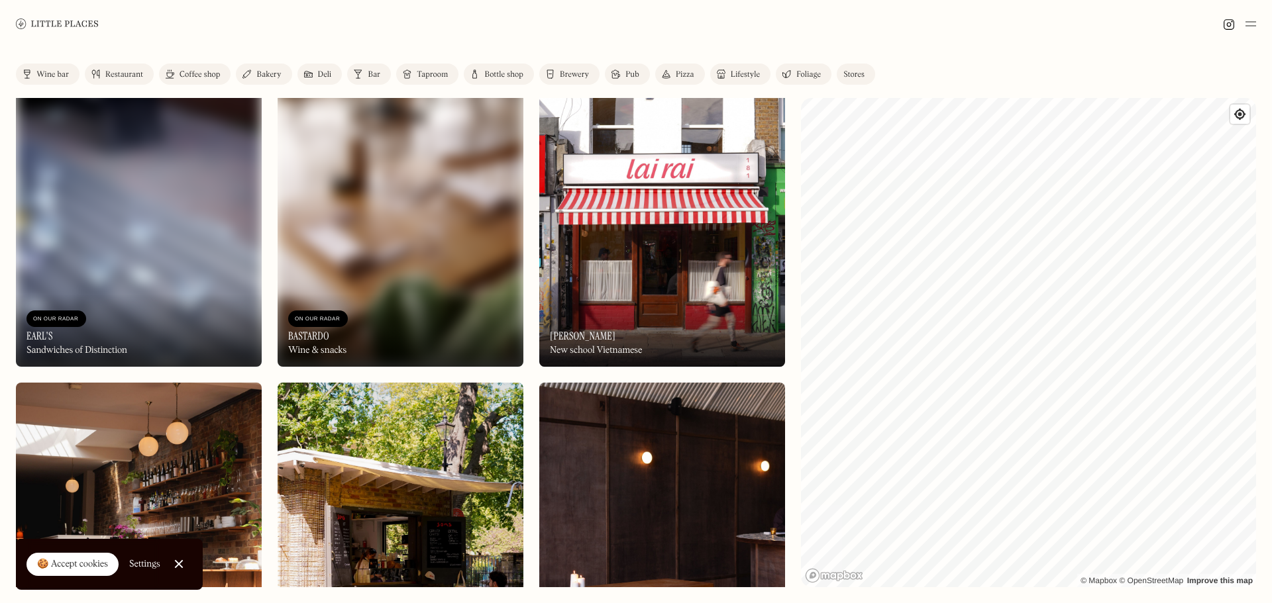
scroll to position [3113, 0]
